Goal: Transaction & Acquisition: Purchase product/service

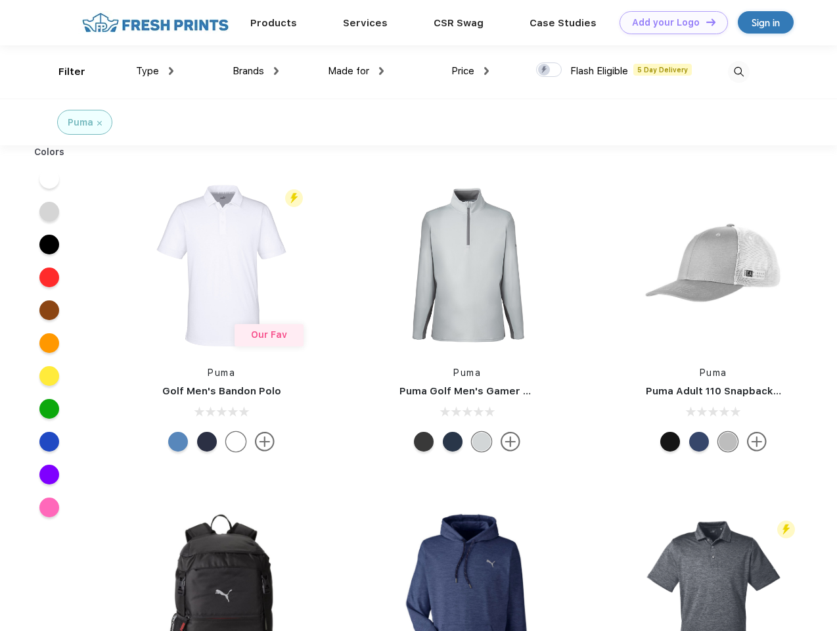
scroll to position [1, 0]
click at [669, 22] on link "Add your Logo Design Tool" at bounding box center [673, 22] width 108 height 23
click at [0, 0] on div "Design Tool" at bounding box center [0, 0] width 0 height 0
click at [705, 22] on link "Add your Logo Design Tool" at bounding box center [673, 22] width 108 height 23
click at [63, 72] on div "Filter" at bounding box center [71, 71] width 27 height 15
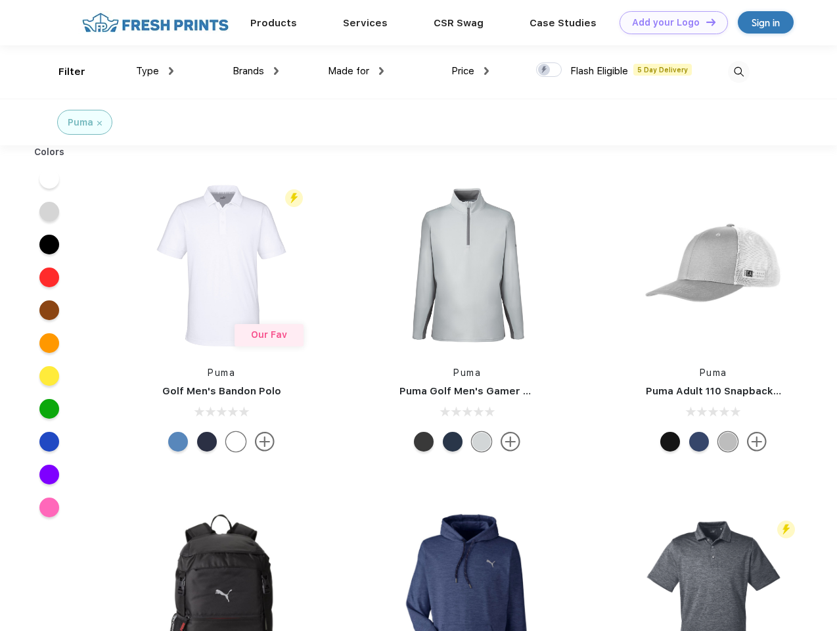
click at [155, 71] on span "Type" at bounding box center [147, 71] width 23 height 12
click at [256, 71] on span "Brands" at bounding box center [249, 71] width 32 height 12
click at [356, 71] on span "Made for" at bounding box center [348, 71] width 41 height 12
click at [470, 71] on span "Price" at bounding box center [462, 71] width 23 height 12
click at [549, 70] on div at bounding box center [549, 69] width 26 height 14
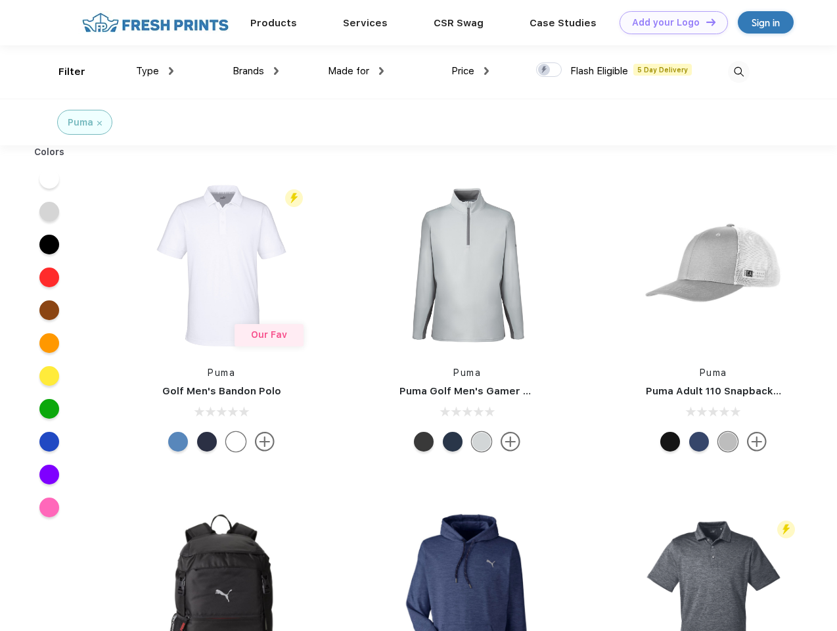
click at [545, 70] on input "checkbox" at bounding box center [540, 66] width 9 height 9
click at [738, 72] on img at bounding box center [739, 72] width 22 height 22
